Goal: Task Accomplishment & Management: Complete application form

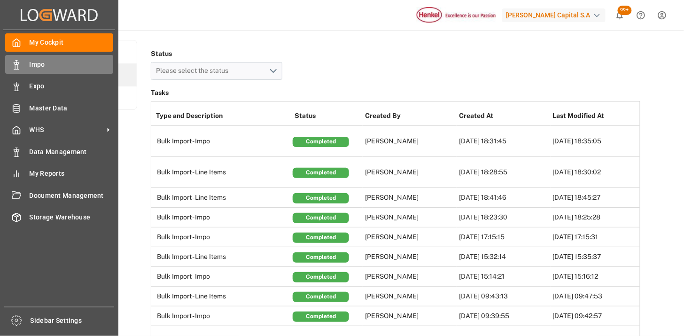
click at [33, 66] on span "Impo" at bounding box center [72, 65] width 84 height 10
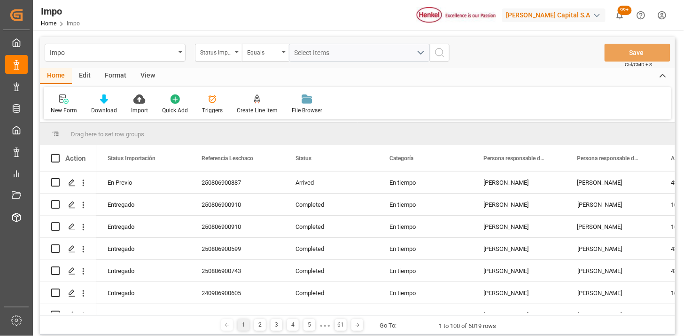
click at [87, 74] on div "Edit" at bounding box center [85, 76] width 26 height 16
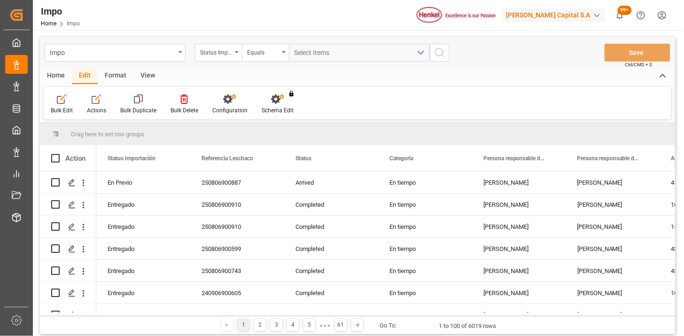
click at [107, 74] on div "Format" at bounding box center [116, 76] width 36 height 16
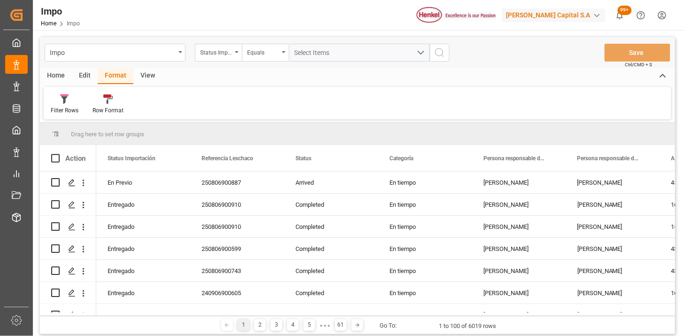
click at [150, 74] on div "View" at bounding box center [147, 76] width 29 height 16
click at [54, 75] on div "Home" at bounding box center [56, 76] width 32 height 16
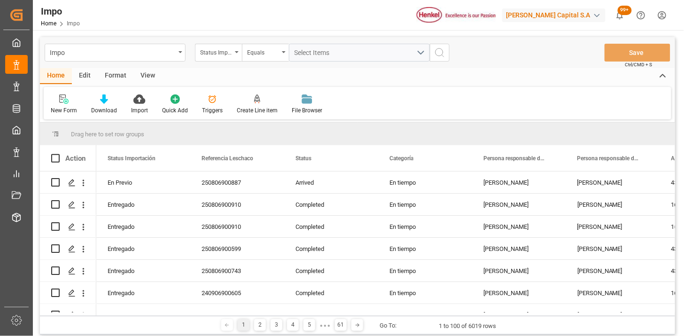
click at [119, 78] on div "Format" at bounding box center [116, 76] width 36 height 16
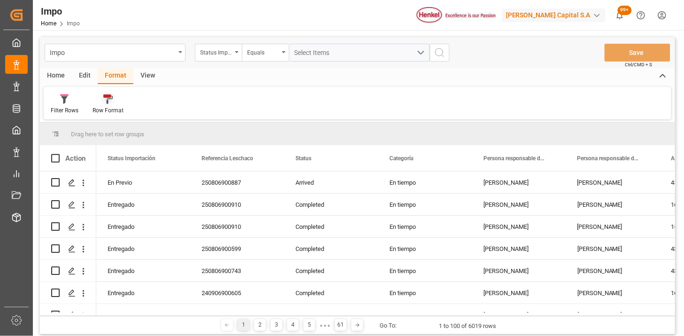
click at [105, 101] on icon at bounding box center [107, 98] width 9 height 9
click at [111, 152] on div "Urgentes" at bounding box center [112, 152] width 27 height 10
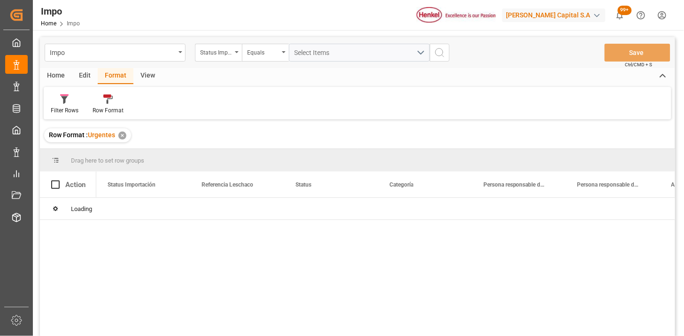
click at [226, 51] on div "Status Importación" at bounding box center [216, 51] width 32 height 11
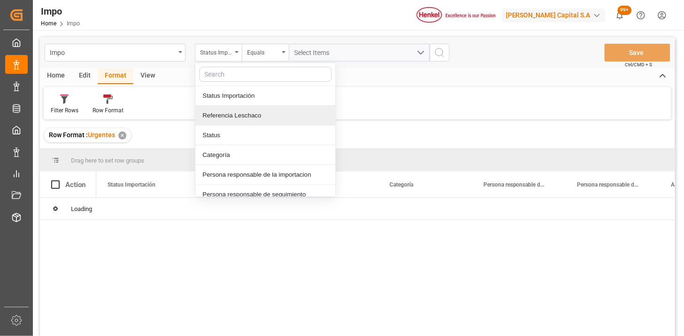
click at [247, 118] on div "Referencia Leschaco" at bounding box center [265, 116] width 140 height 20
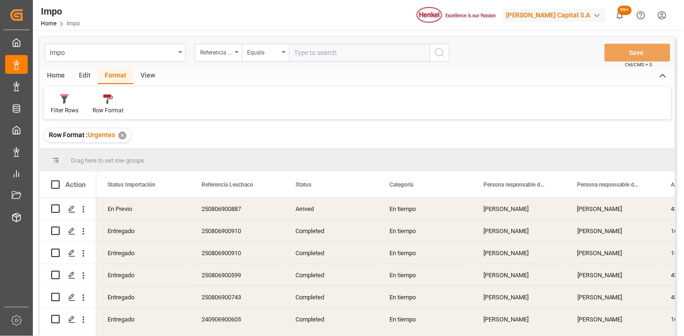
type input "250806900847"
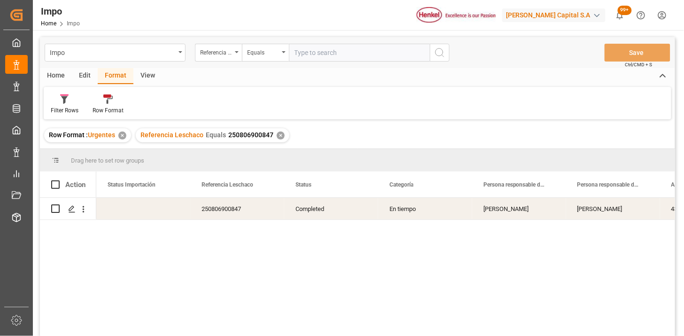
click at [63, 76] on div "Home" at bounding box center [56, 76] width 32 height 16
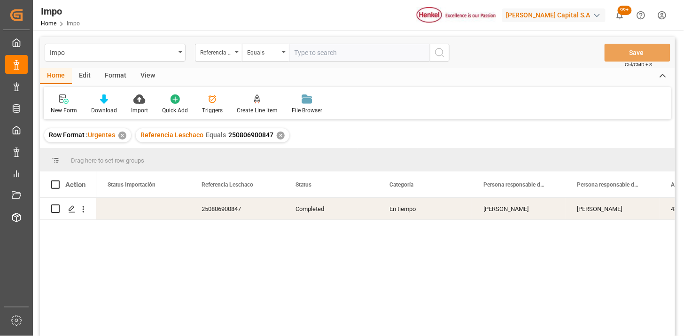
click at [119, 74] on div "Format" at bounding box center [116, 76] width 36 height 16
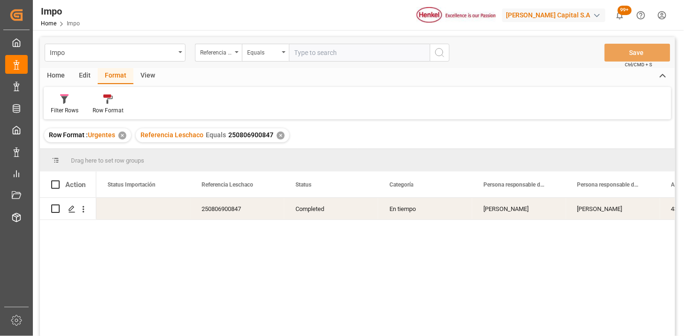
click at [146, 73] on div "View" at bounding box center [147, 76] width 29 height 16
click at [59, 105] on div "Default" at bounding box center [60, 104] width 32 height 21
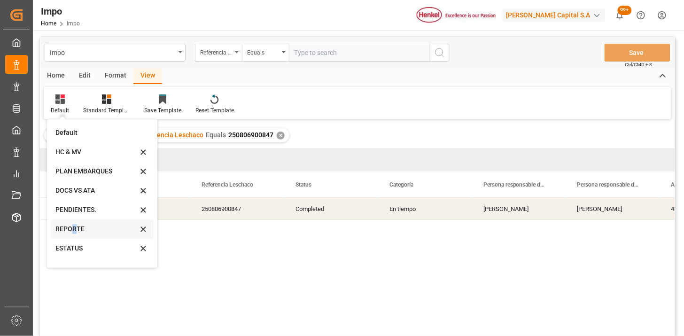
drag, startPoint x: 74, startPoint y: 231, endPoint x: 78, endPoint y: 226, distance: 7.0
click at [78, 226] on div "REPORTE" at bounding box center [96, 229] width 82 height 10
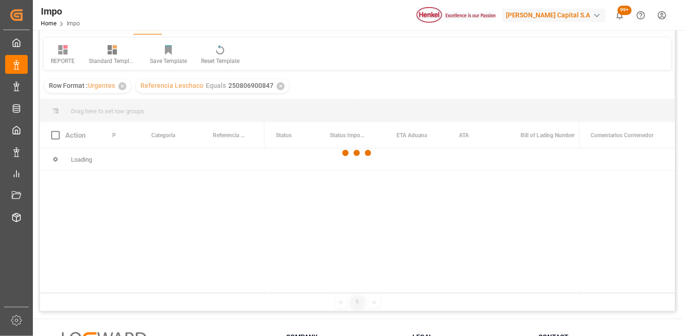
scroll to position [52, 0]
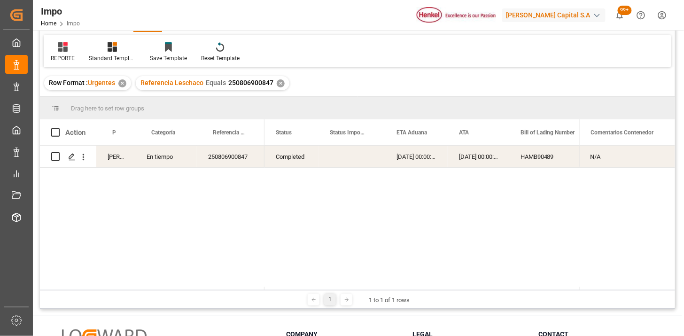
click at [243, 151] on div "250806900847" at bounding box center [231, 157] width 68 height 22
click at [228, 152] on div "250806900847" at bounding box center [231, 157] width 68 height 22
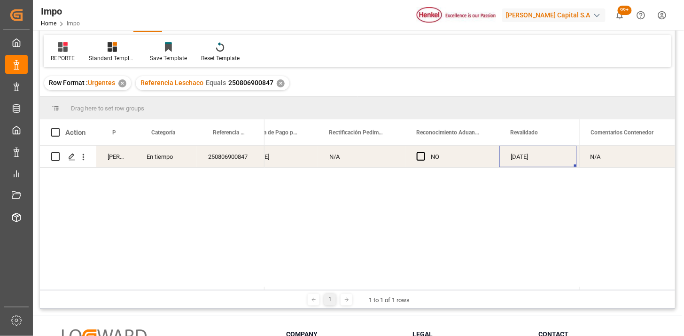
scroll to position [0, 0]
click at [386, 150] on div "18-08-2025" at bounding box center [390, 157] width 78 height 22
click at [451, 149] on div "NOM 050 (DIRECCIÓN)" at bounding box center [452, 157] width 94 height 22
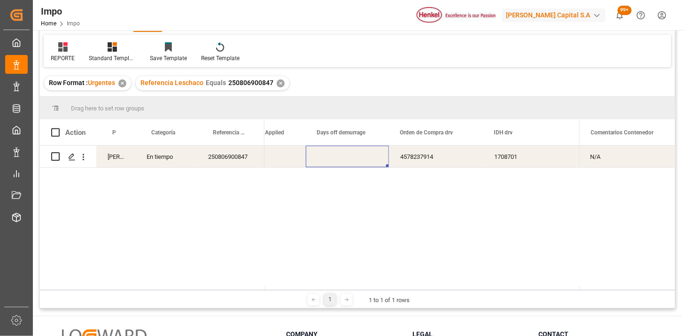
click at [326, 156] on div "Press SPACE to select this row." at bounding box center [347, 157] width 83 height 22
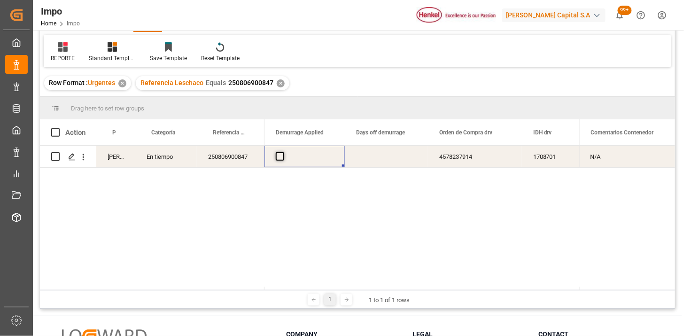
click at [278, 160] on span "Press SPACE to select this row." at bounding box center [280, 156] width 8 height 8
click at [283, 152] on input "Press SPACE to select this row." at bounding box center [283, 152] width 0 height 0
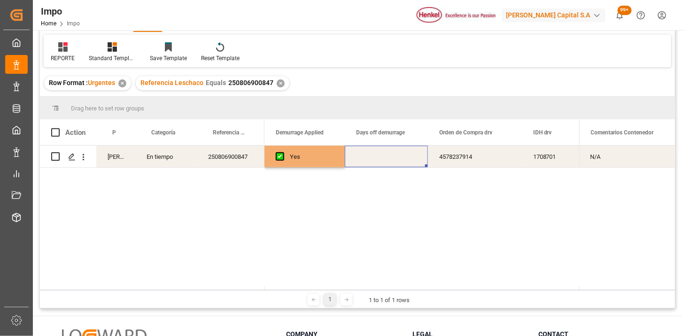
click at [377, 158] on div "Press SPACE to select this row." at bounding box center [386, 157] width 83 height 22
click at [378, 158] on div "Press SPACE to select this row." at bounding box center [386, 157] width 83 height 22
click at [378, 158] on input "Press SPACE to select this row." at bounding box center [386, 162] width 68 height 18
type input "2"
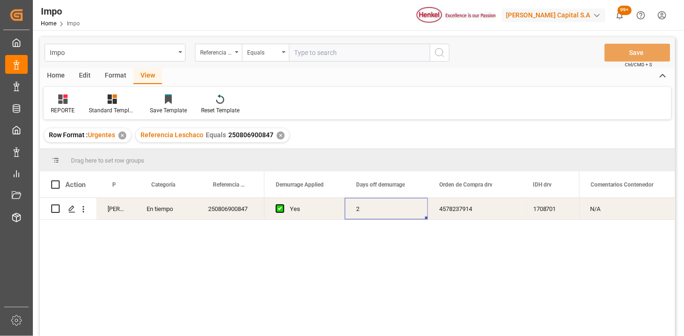
click at [400, 54] on input "text" at bounding box center [359, 53] width 141 height 18
paste input "250806900439"
type input "250806900439"
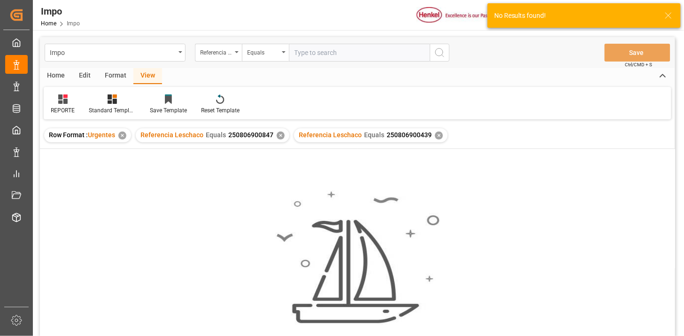
click at [278, 135] on div "✕" at bounding box center [281, 136] width 8 height 8
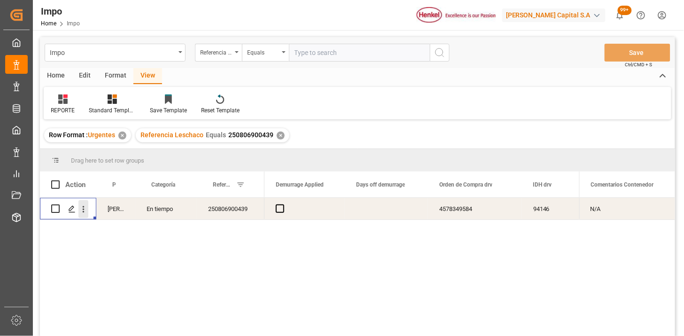
click at [87, 213] on icon "open menu" at bounding box center [83, 209] width 10 height 10
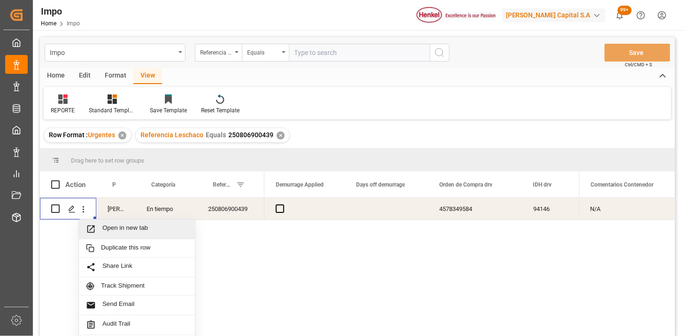
click at [101, 224] on span "Press SPACE to select this row." at bounding box center [94, 229] width 16 height 10
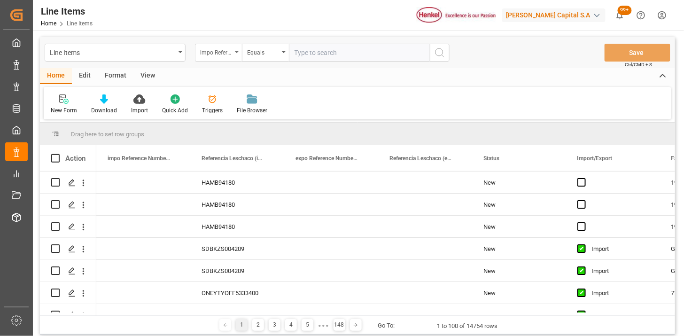
click at [222, 57] on div "impo Reference Number WF" at bounding box center [218, 53] width 47 height 18
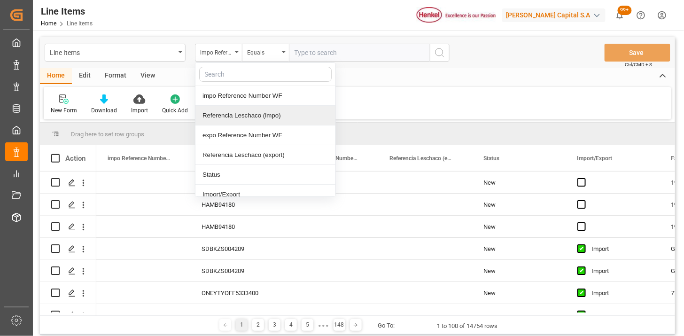
click at [252, 118] on div "Referencia Leschaco (impo)" at bounding box center [265, 116] width 140 height 20
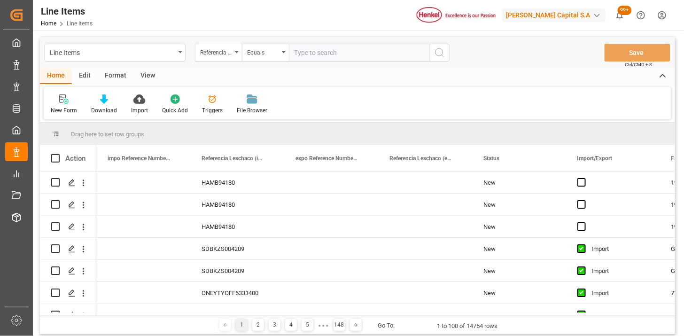
click at [313, 60] on input "text" at bounding box center [359, 53] width 141 height 18
paste input "250806900439"
type input "250806900439"
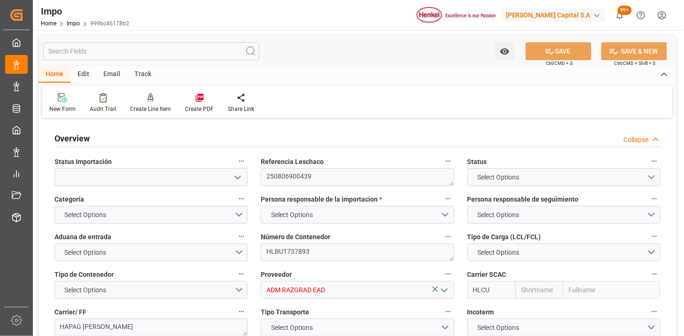
type input "Hapag [PERSON_NAME]"
type input "Hapag [PERSON_NAME] Aktiengesellschaft"
type input "1"
type input "10"
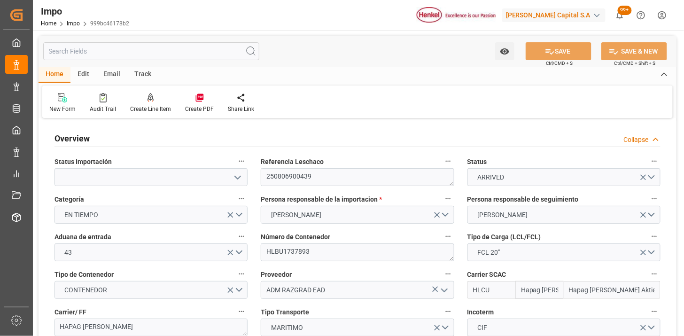
type input "[DATE]"
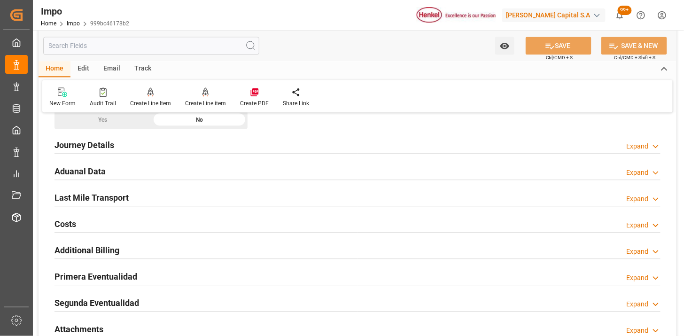
scroll to position [626, 0]
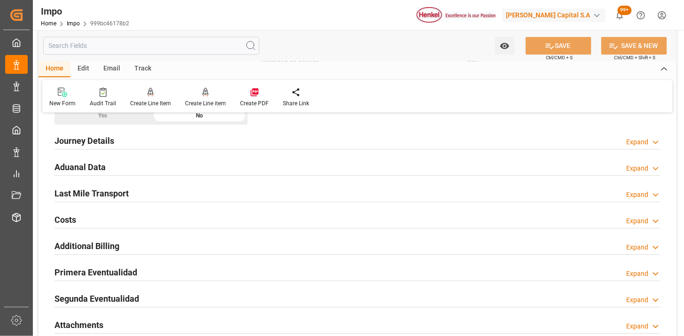
click at [231, 170] on div "Aduanal Data Expand" at bounding box center [357, 166] width 606 height 18
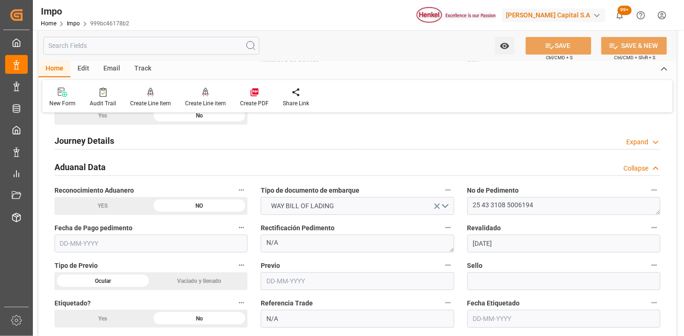
scroll to position [678, 0]
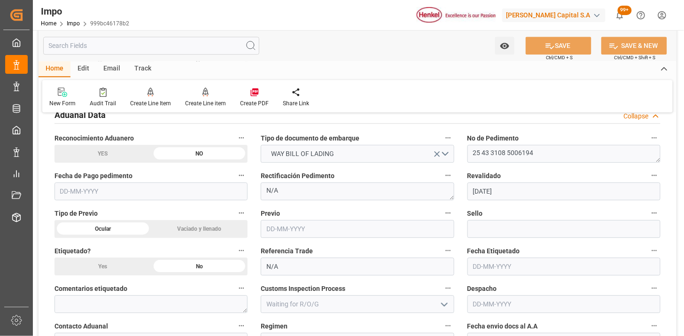
click at [270, 225] on input "text" at bounding box center [357, 229] width 193 height 18
type input "[DATE]"
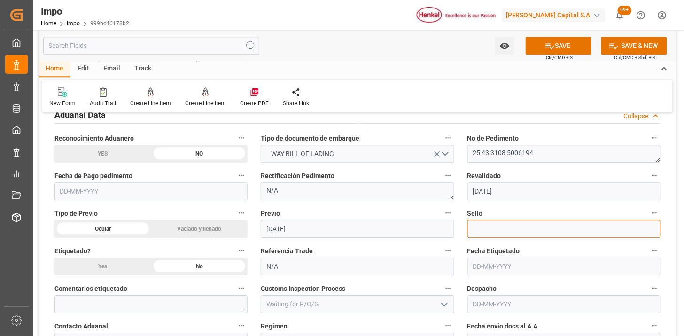
click at [498, 231] on input at bounding box center [563, 229] width 193 height 18
paste input "CEM23-3583147"
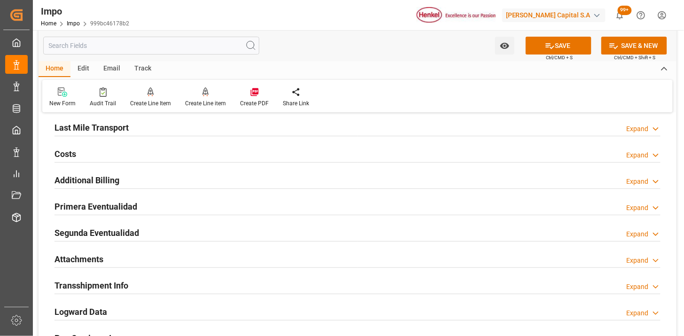
scroll to position [1044, 0]
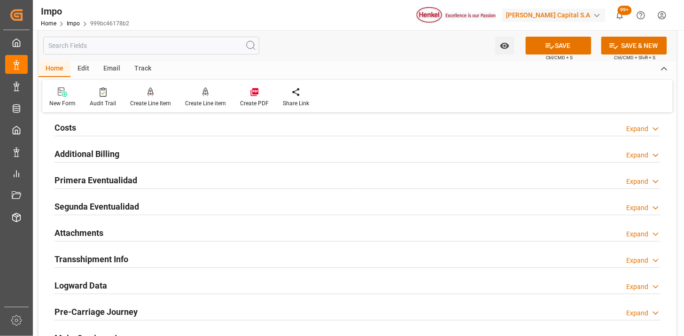
type input "CEM23-3583147"
click at [250, 185] on div "Primera Eventualidad Expand" at bounding box center [357, 180] width 606 height 18
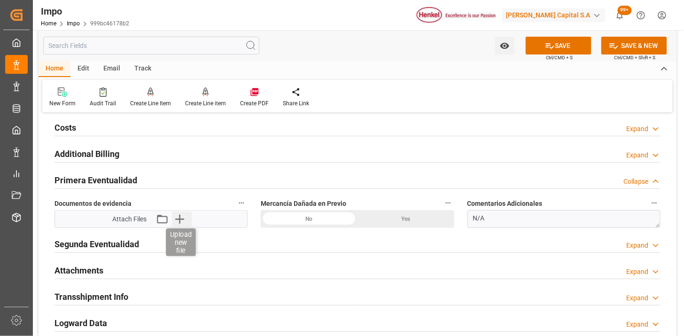
click at [184, 220] on icon "button" at bounding box center [179, 218] width 15 height 15
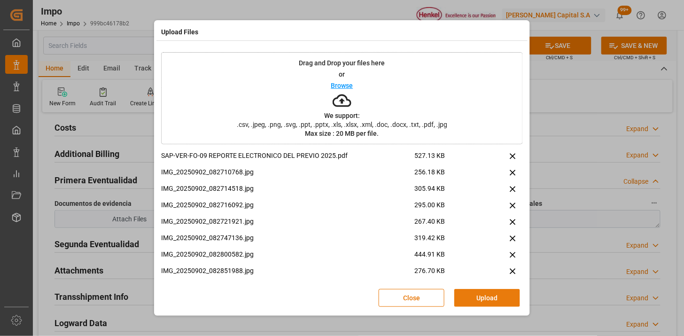
click at [489, 297] on button "Upload" at bounding box center [487, 298] width 66 height 18
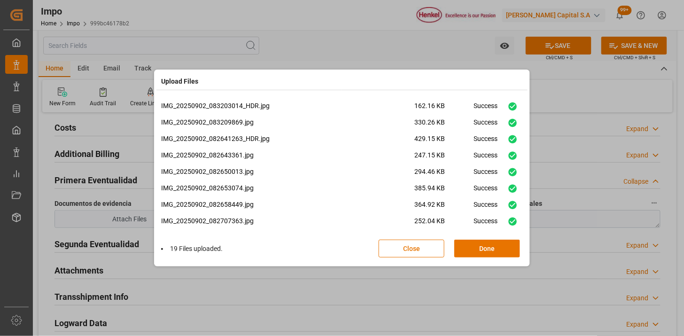
scroll to position [187, 0]
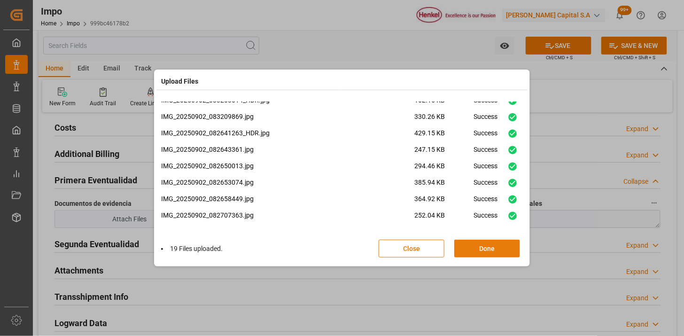
click at [481, 247] on button "Done" at bounding box center [487, 249] width 66 height 18
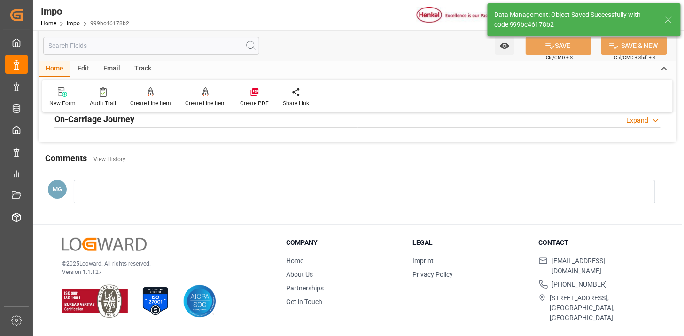
scroll to position [718, 0]
